Goal: Register for event/course

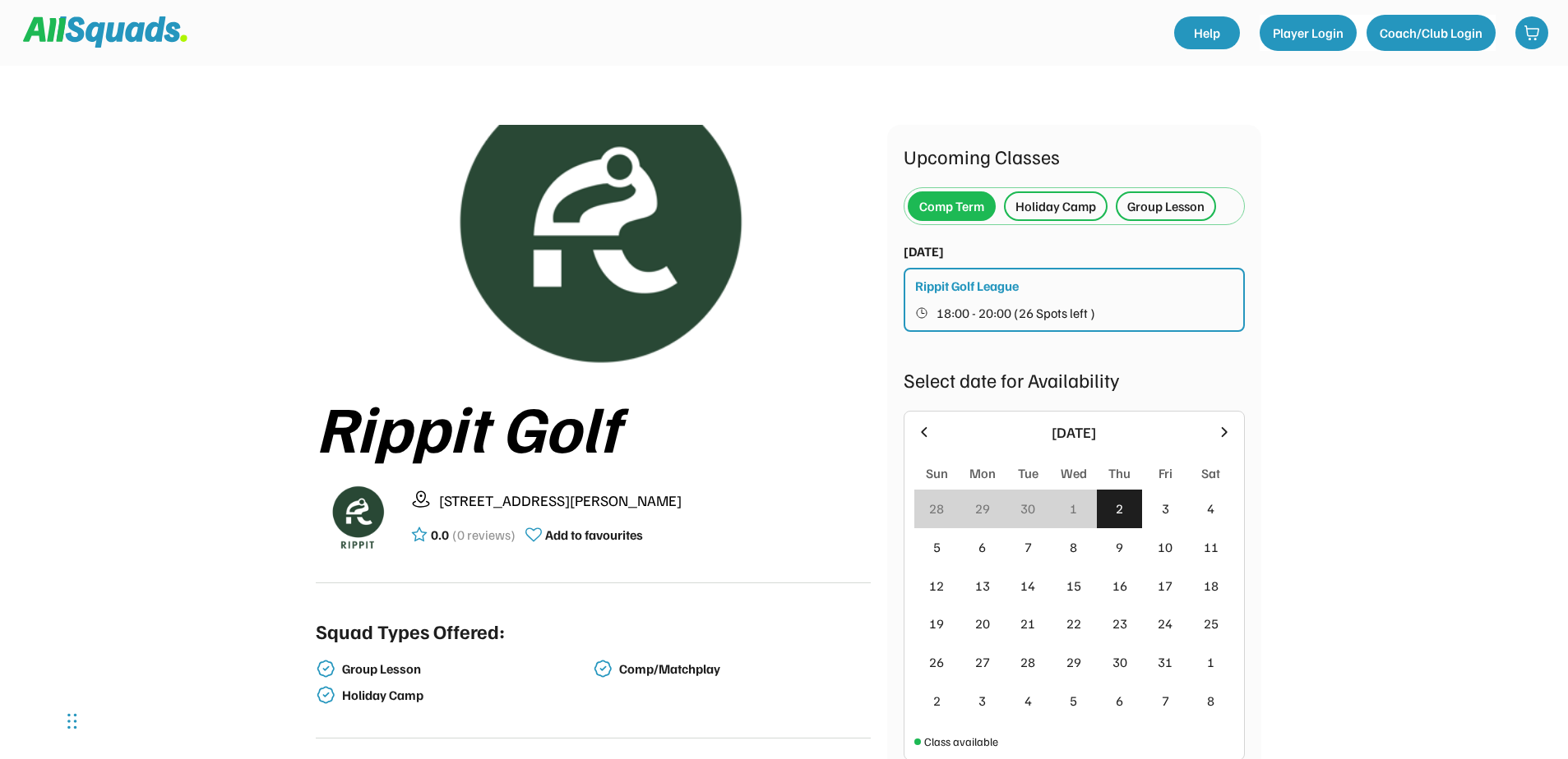
click at [1048, 207] on div "Holiday Camp" at bounding box center [1055, 206] width 81 height 20
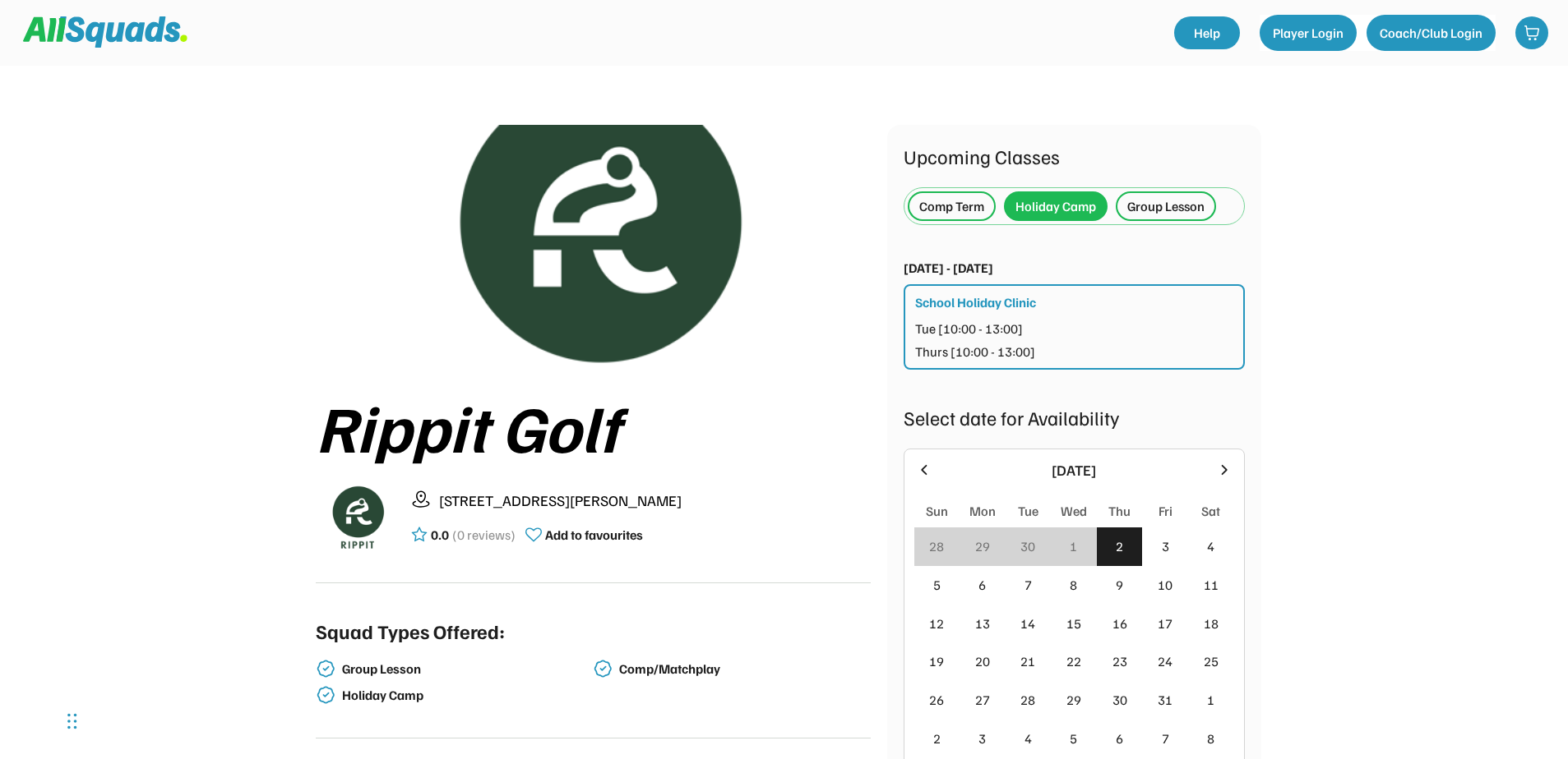
click at [1144, 204] on div "Group Lesson" at bounding box center [1165, 206] width 77 height 20
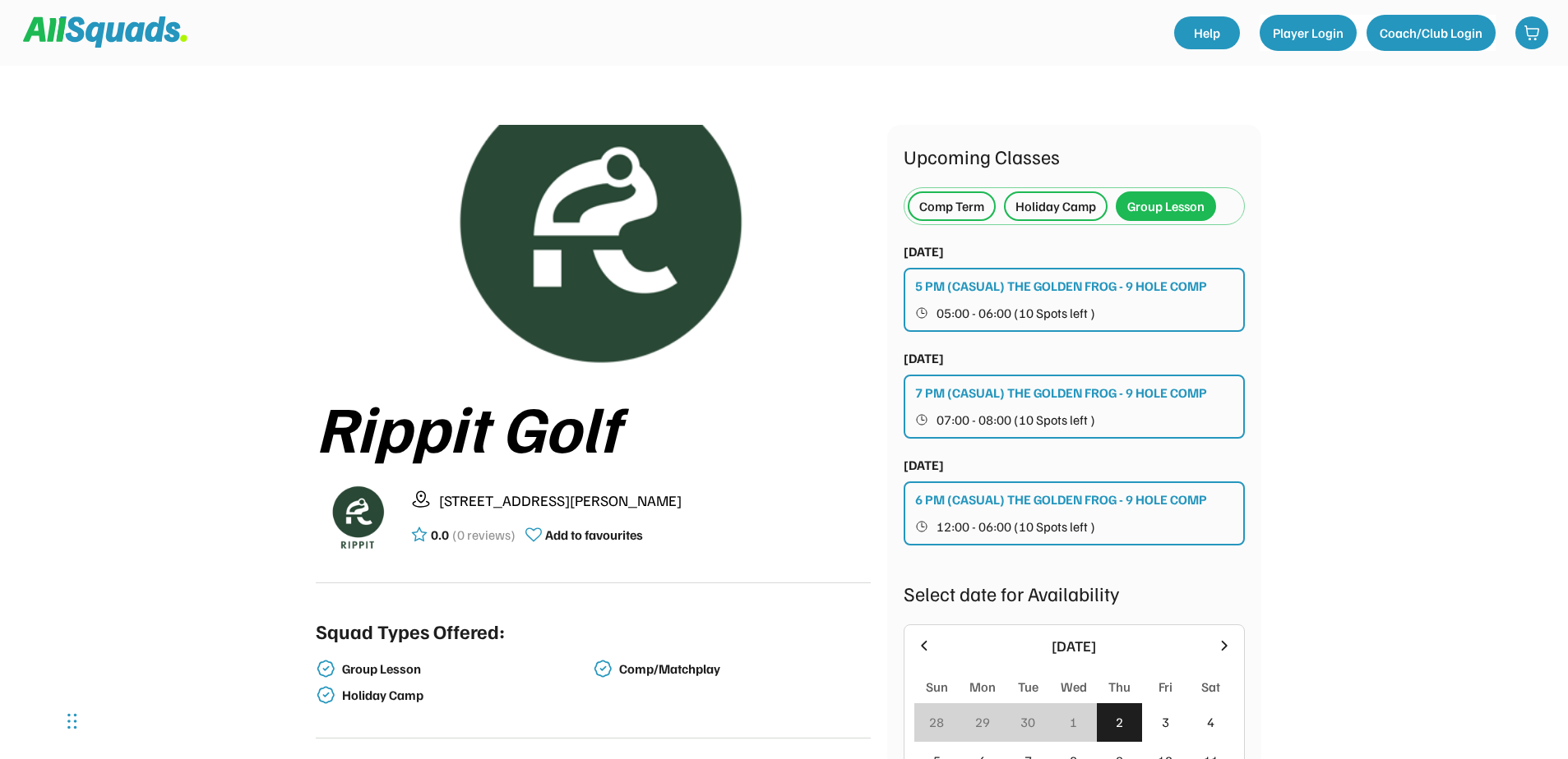
click at [1041, 208] on div "Holiday Camp" at bounding box center [1055, 206] width 81 height 20
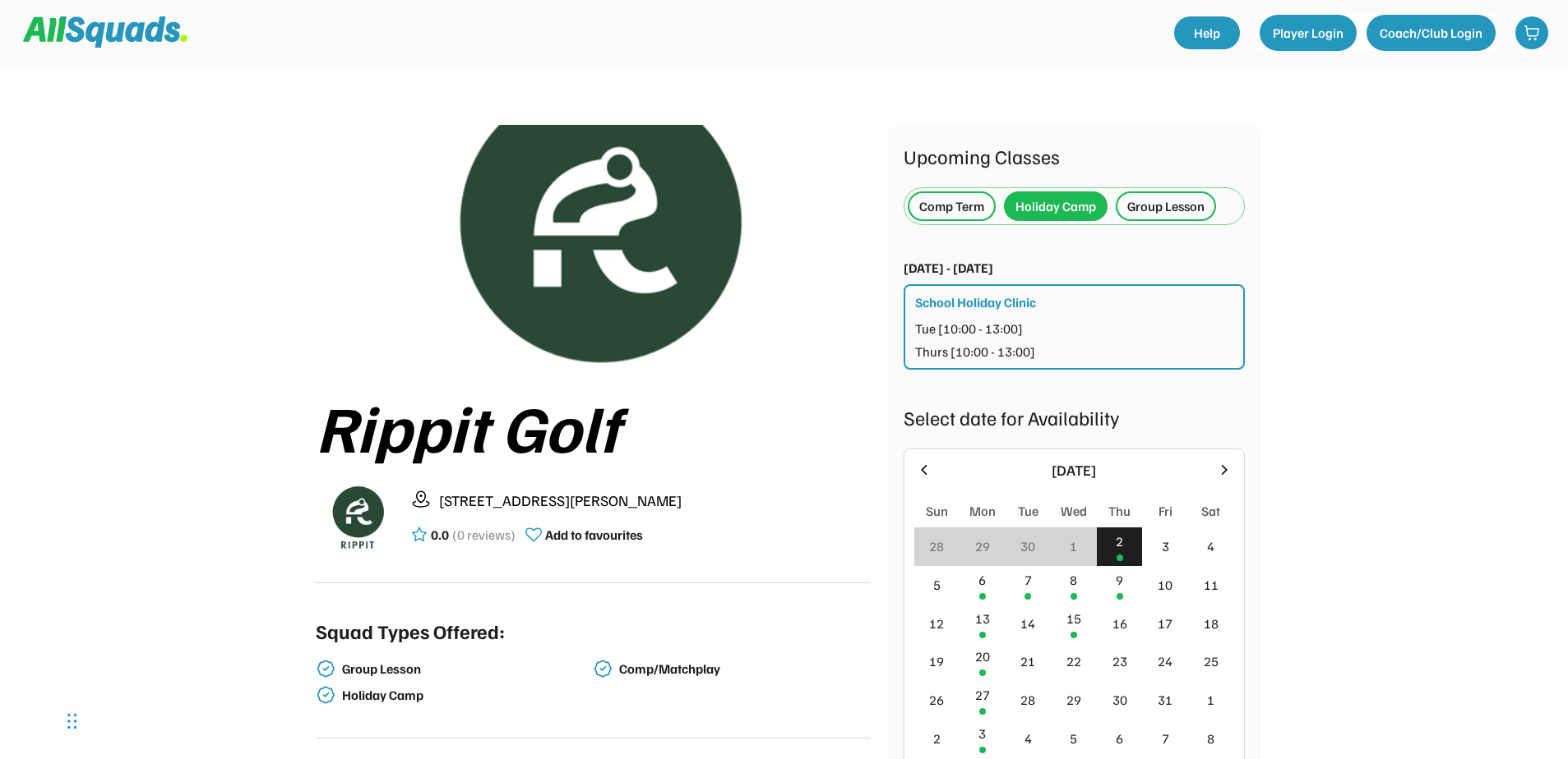
click at [986, 354] on div "Thurs [10:00 - 13:00]" at bounding box center [975, 352] width 120 height 20
